Goal: Task Accomplishment & Management: Use online tool/utility

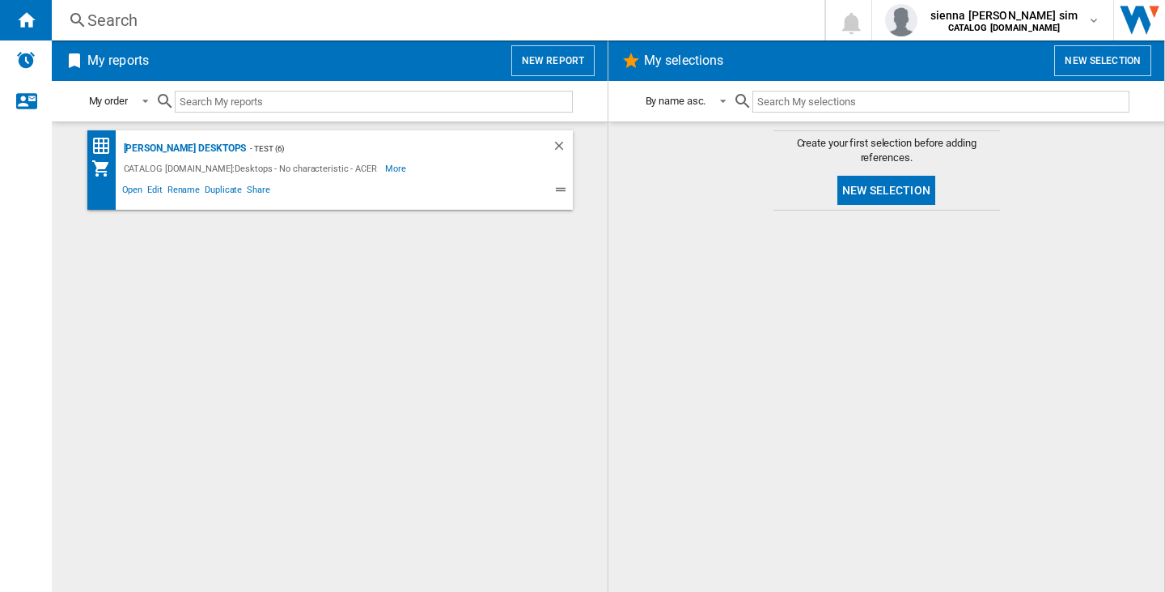
click at [902, 188] on button "New selection" at bounding box center [887, 190] width 98 height 29
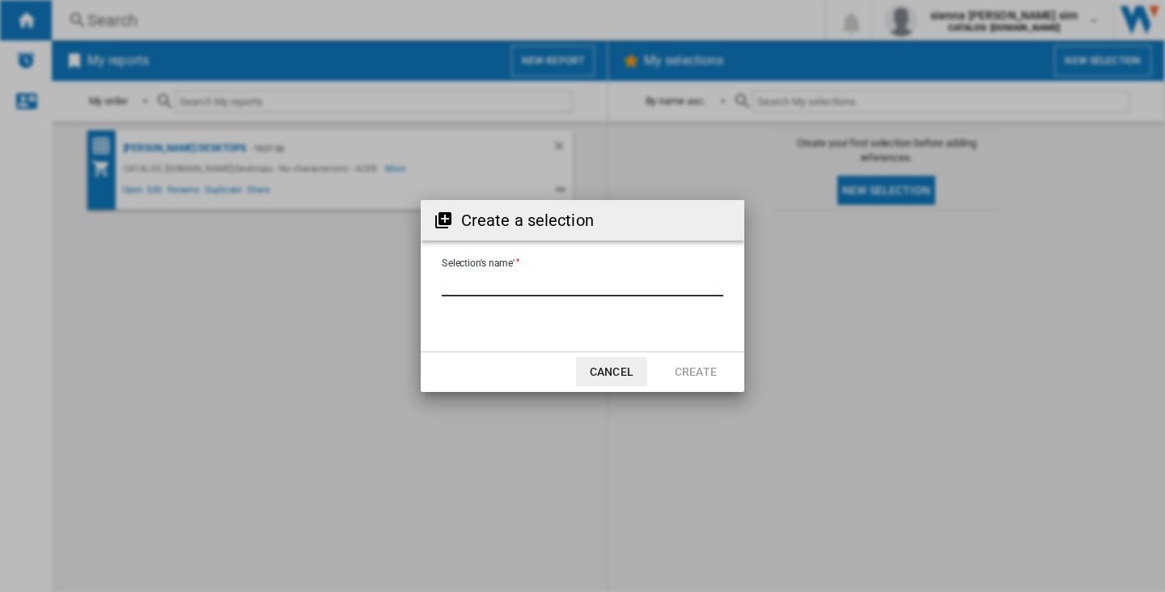
click at [575, 282] on input "Selection's name'" at bounding box center [583, 284] width 282 height 24
type input "****"
click at [704, 373] on button "Create" at bounding box center [695, 371] width 71 height 29
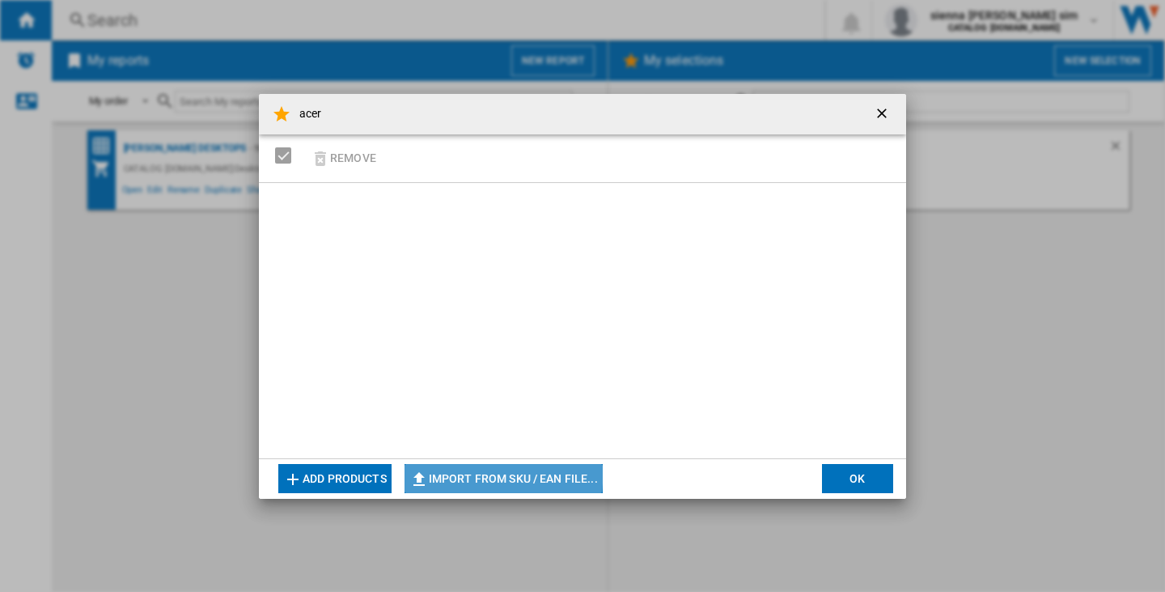
click at [478, 474] on button "Import from SKU / EAN file..." at bounding box center [504, 478] width 198 height 29
type input "**********"
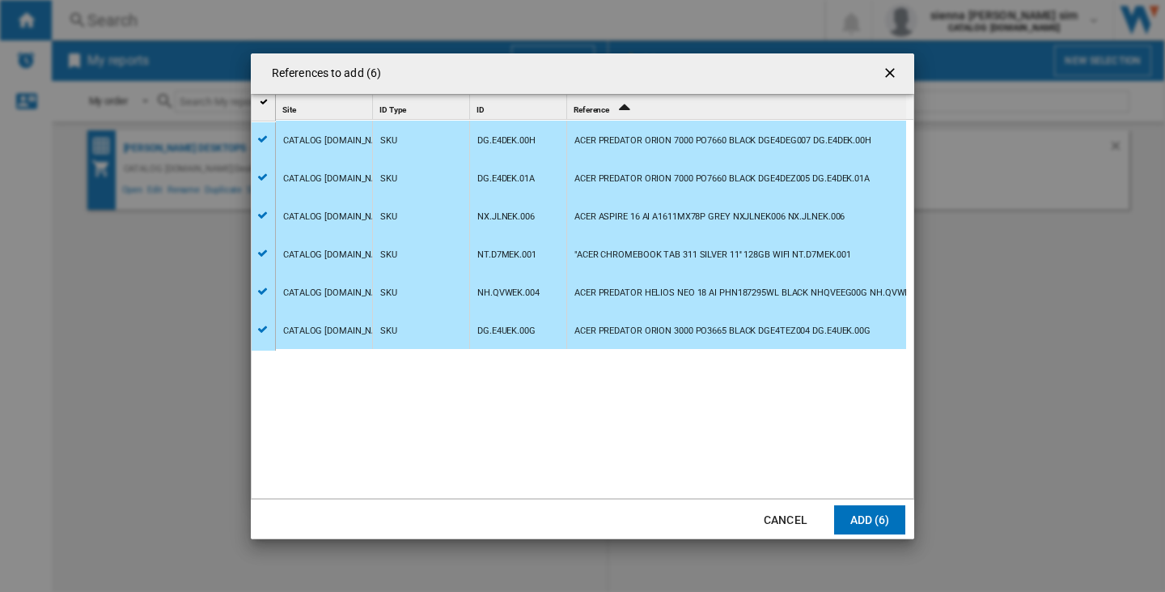
click at [889, 520] on button "Add (6)" at bounding box center [869, 519] width 71 height 29
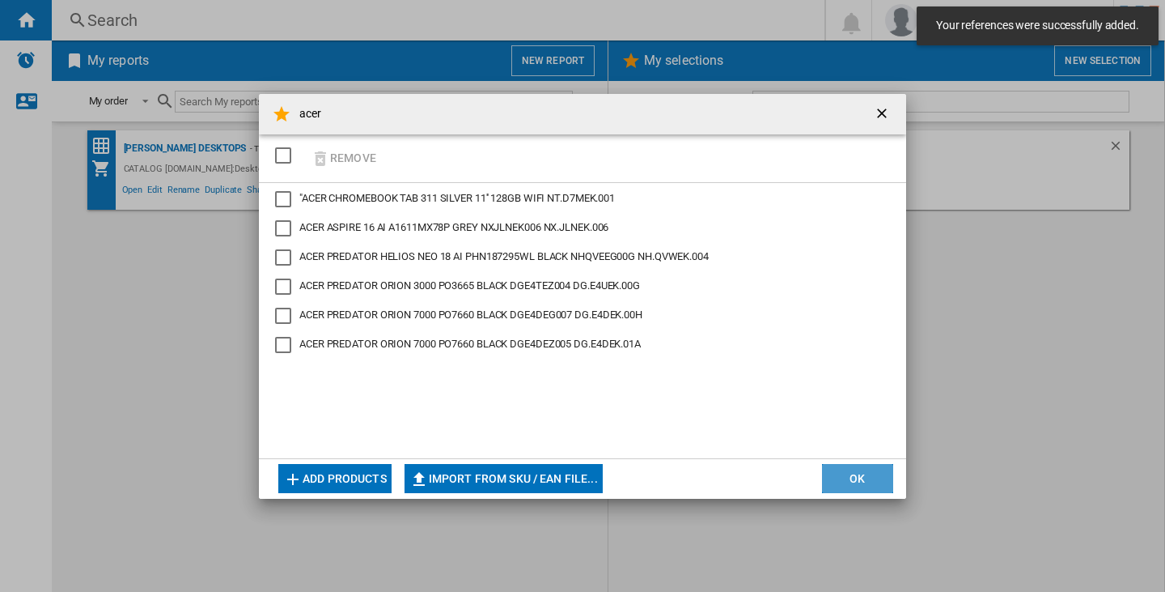
click at [836, 481] on button "OK" at bounding box center [857, 478] width 71 height 29
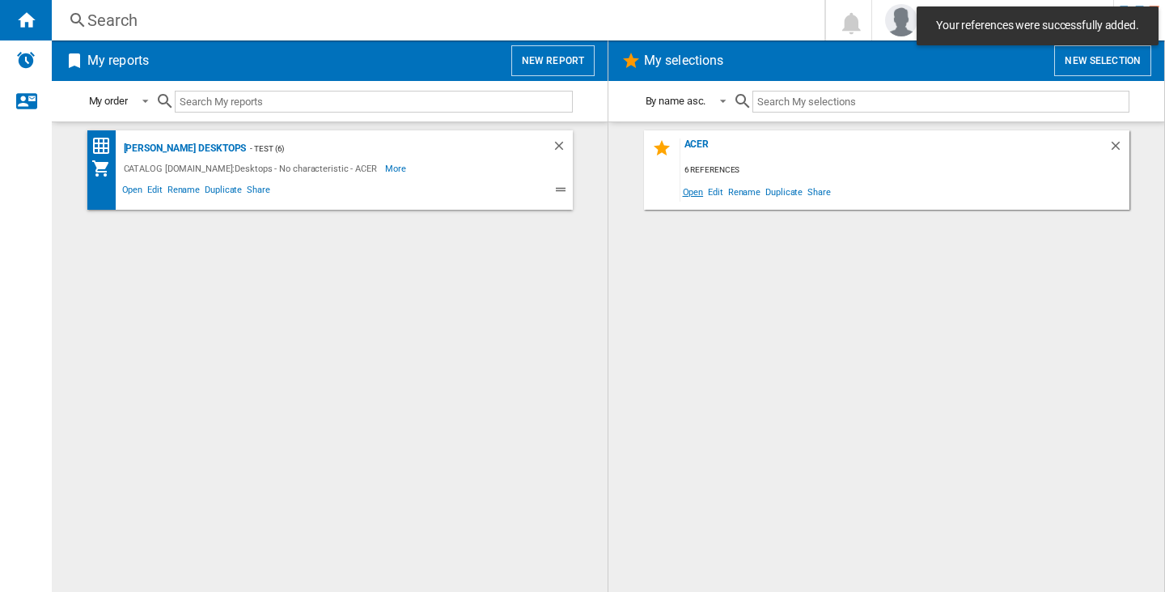
click at [686, 192] on span "Open" at bounding box center [694, 191] width 26 height 22
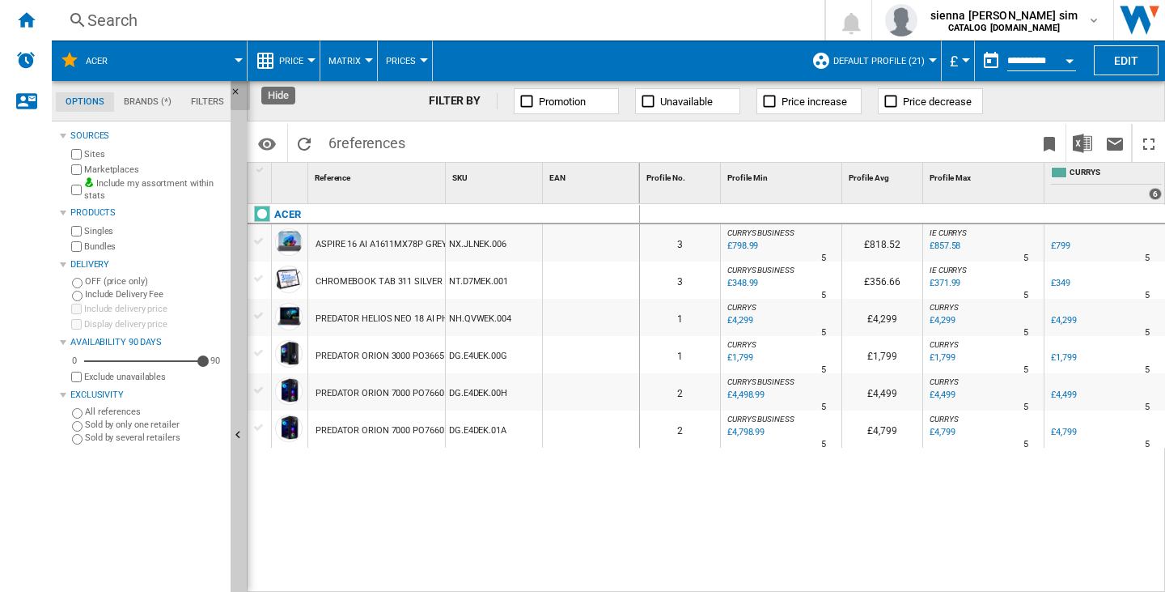
click at [236, 87] on ng-md-icon "Hide" at bounding box center [240, 96] width 19 height 19
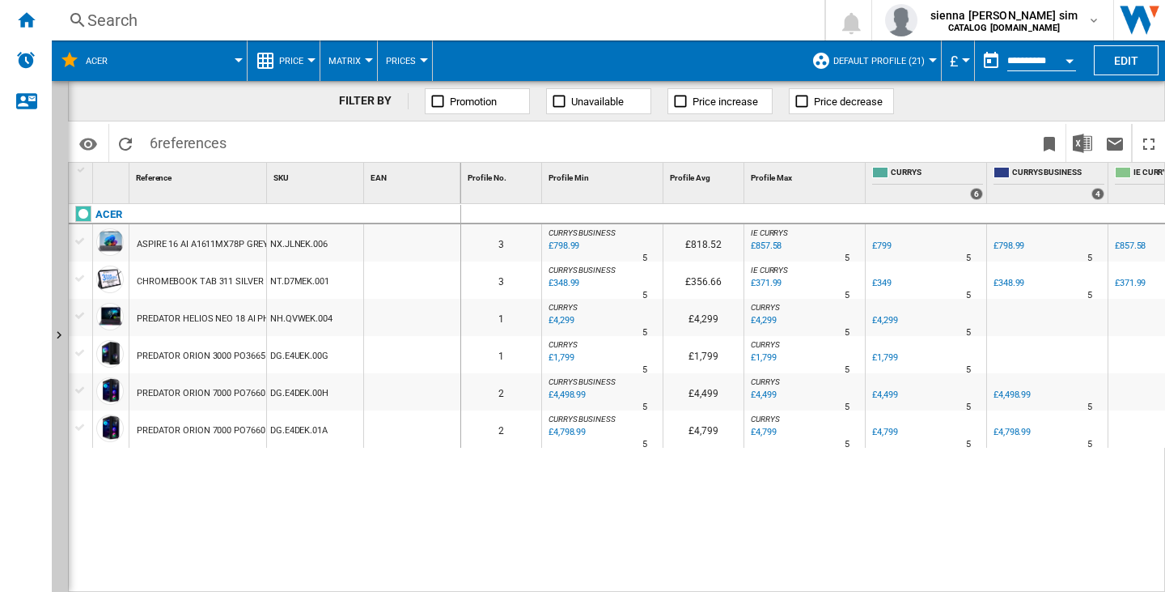
click at [759, 536] on div "0 3 CURRYS BUSINESS : CURRYS BUSINESS -1.0 % £798.99 % N/A 5 CURRYS BUSINESS : …" at bounding box center [813, 398] width 705 height 388
click at [46, 10] on div "Home" at bounding box center [26, 20] width 52 height 40
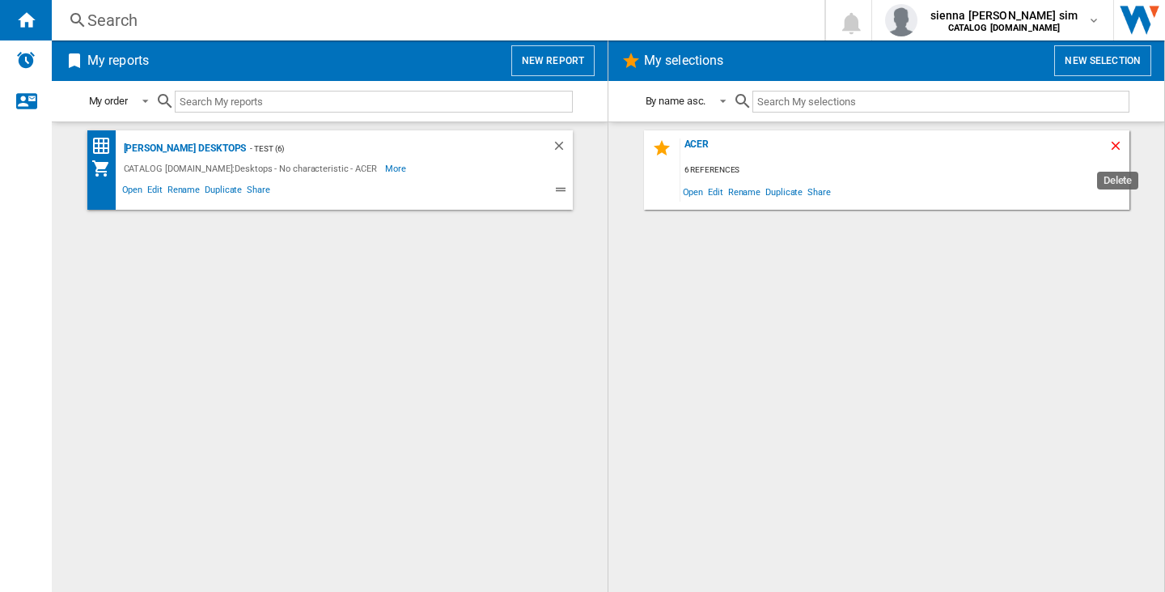
click at [1119, 143] on ng-md-icon "Delete" at bounding box center [1118, 147] width 19 height 19
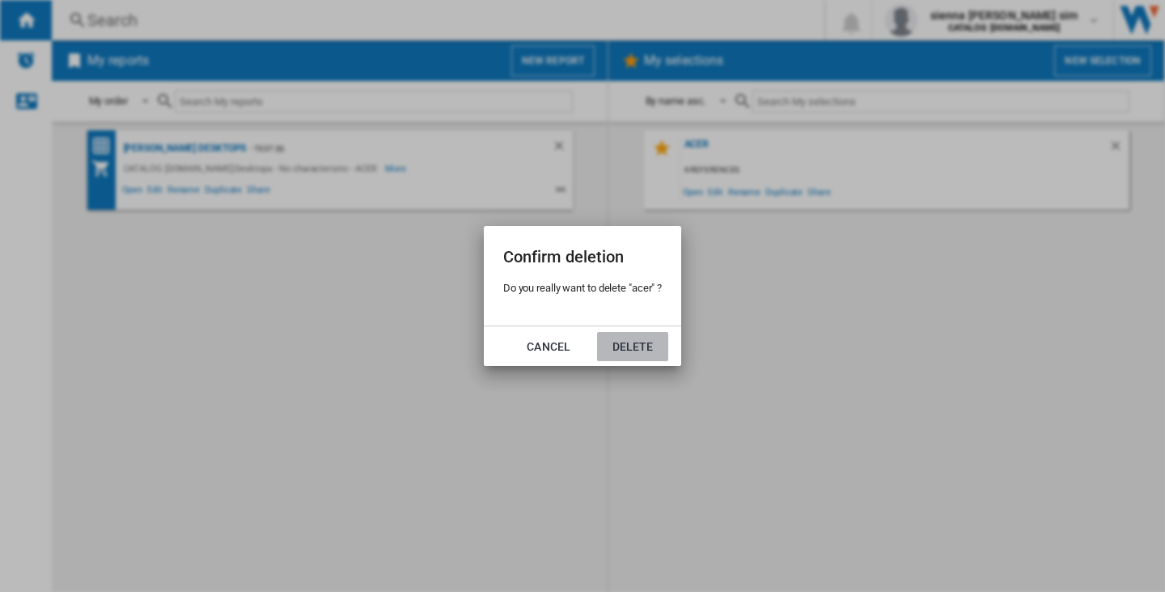
click at [606, 350] on button "Delete" at bounding box center [632, 346] width 71 height 29
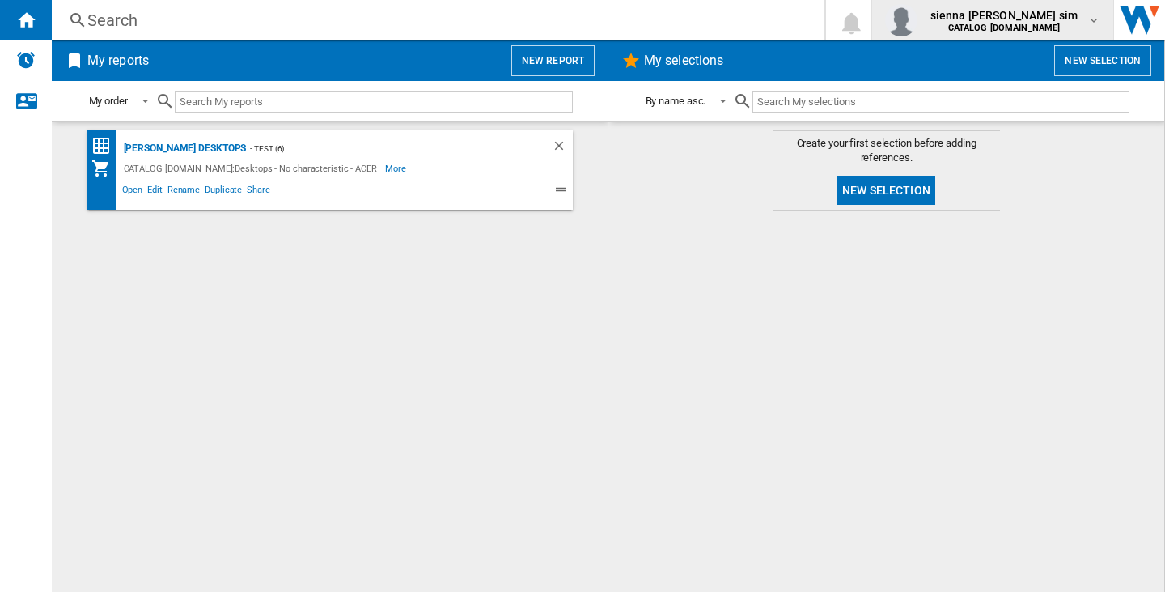
click at [924, 13] on div "button" at bounding box center [904, 20] width 39 height 32
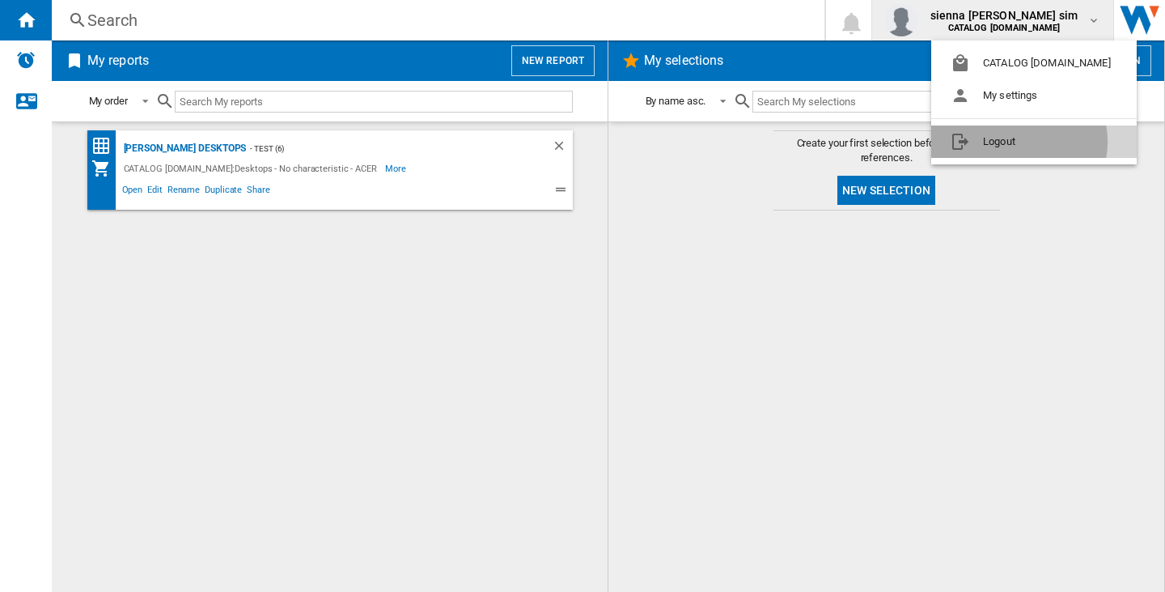
click at [1019, 142] on button "Logout" at bounding box center [1035, 141] width 206 height 32
